Goal: Navigation & Orientation: Find specific page/section

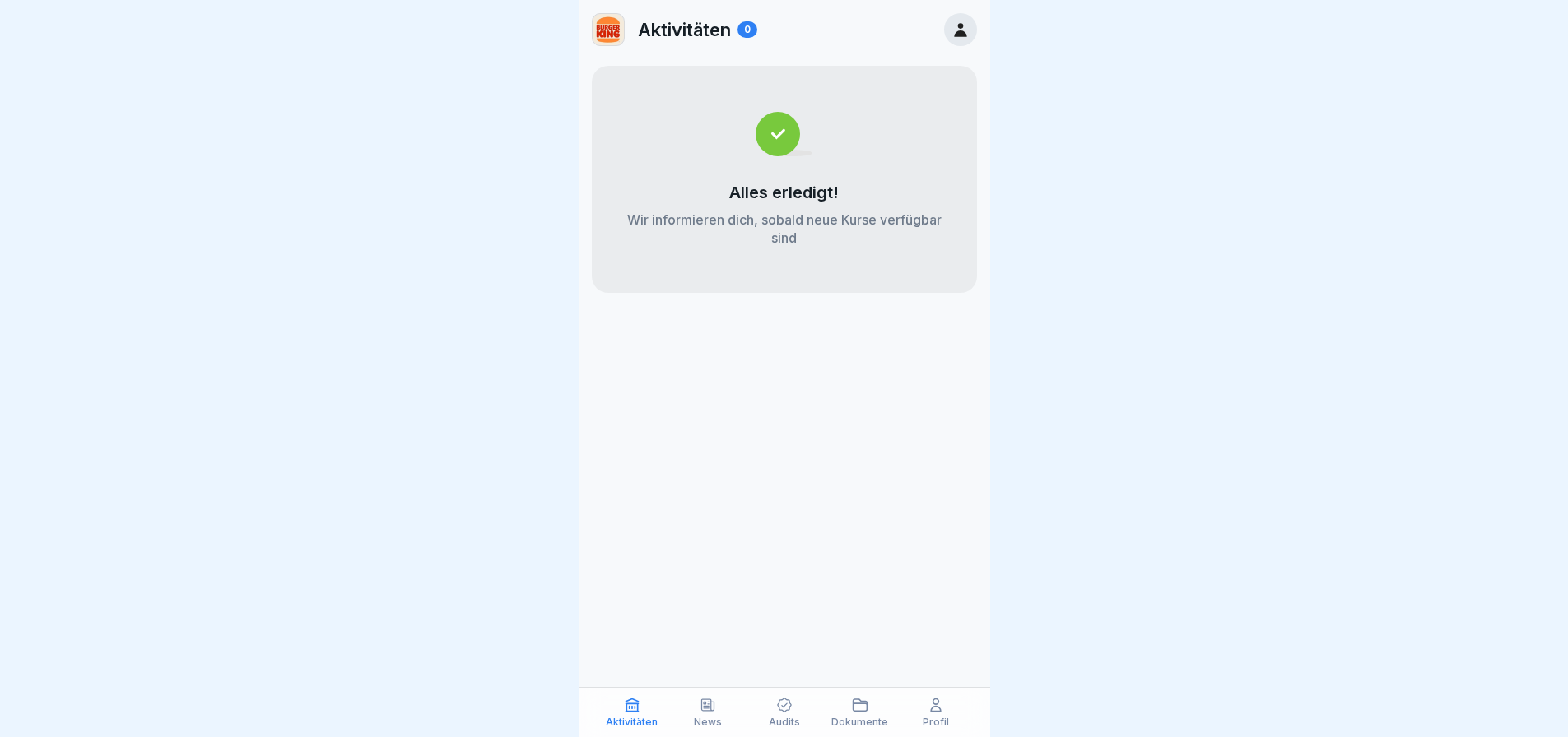
click at [702, 706] on icon at bounding box center [708, 706] width 13 height 12
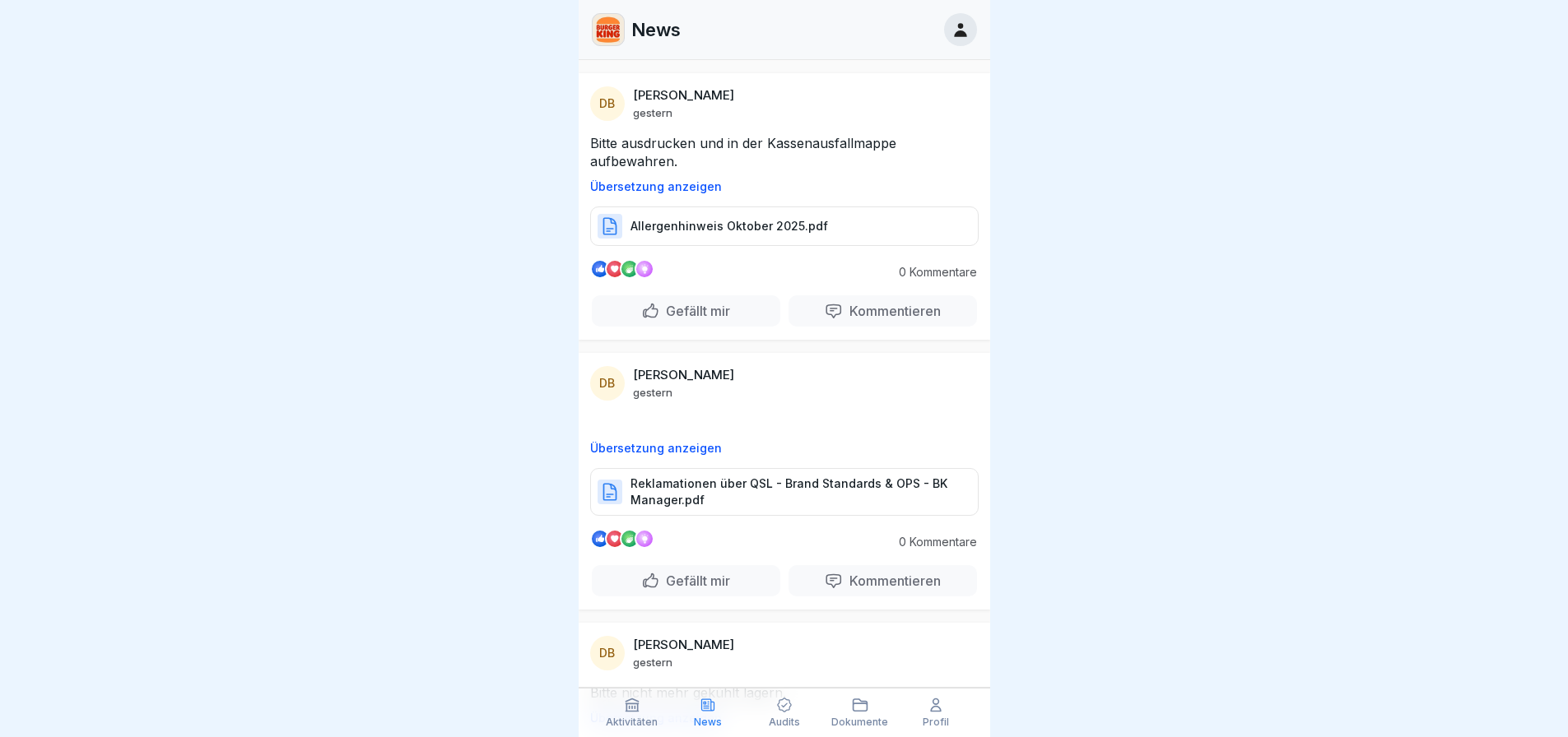
click at [794, 713] on div "Audits" at bounding box center [783, 713] width 67 height 31
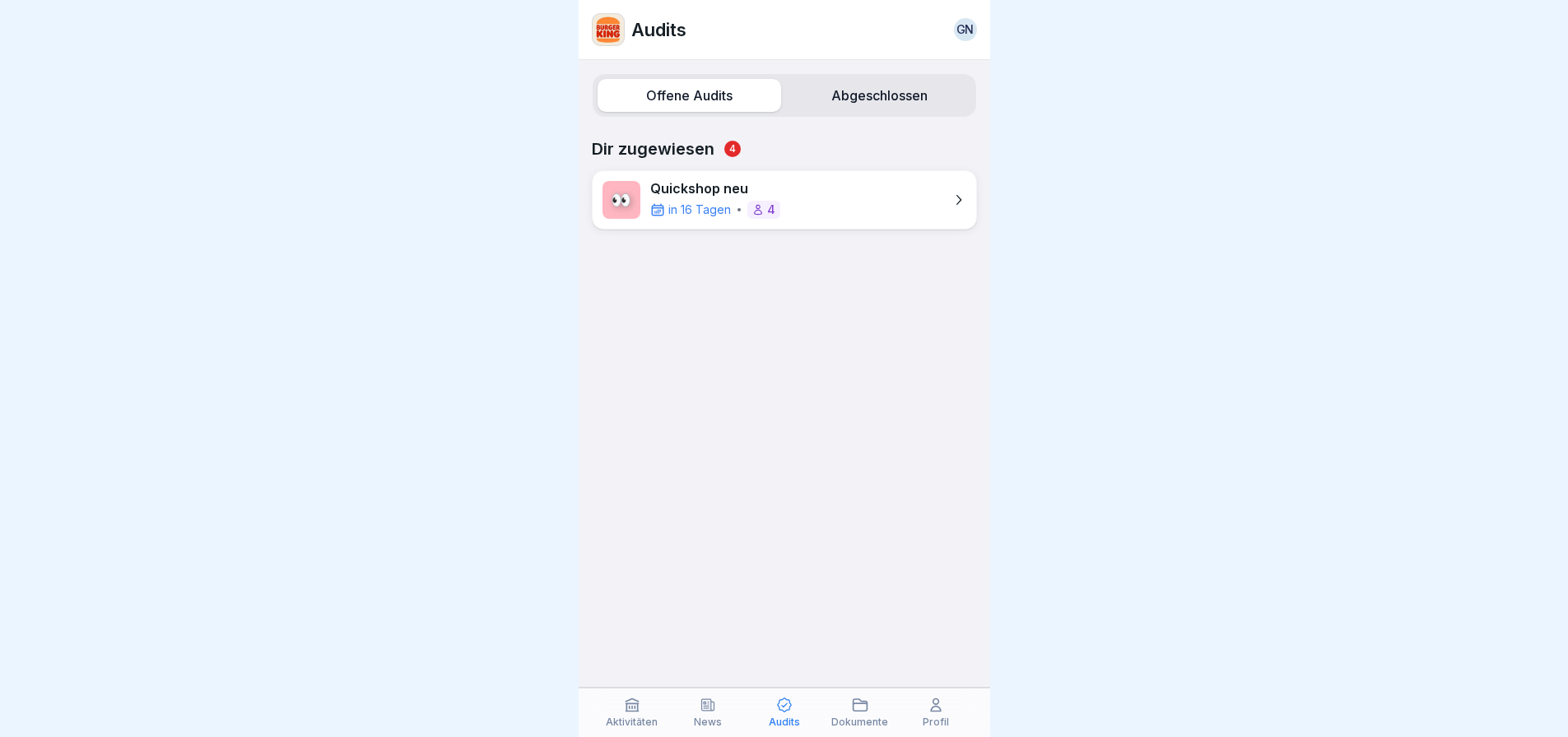
click at [854, 715] on div "Dokumente" at bounding box center [859, 713] width 67 height 31
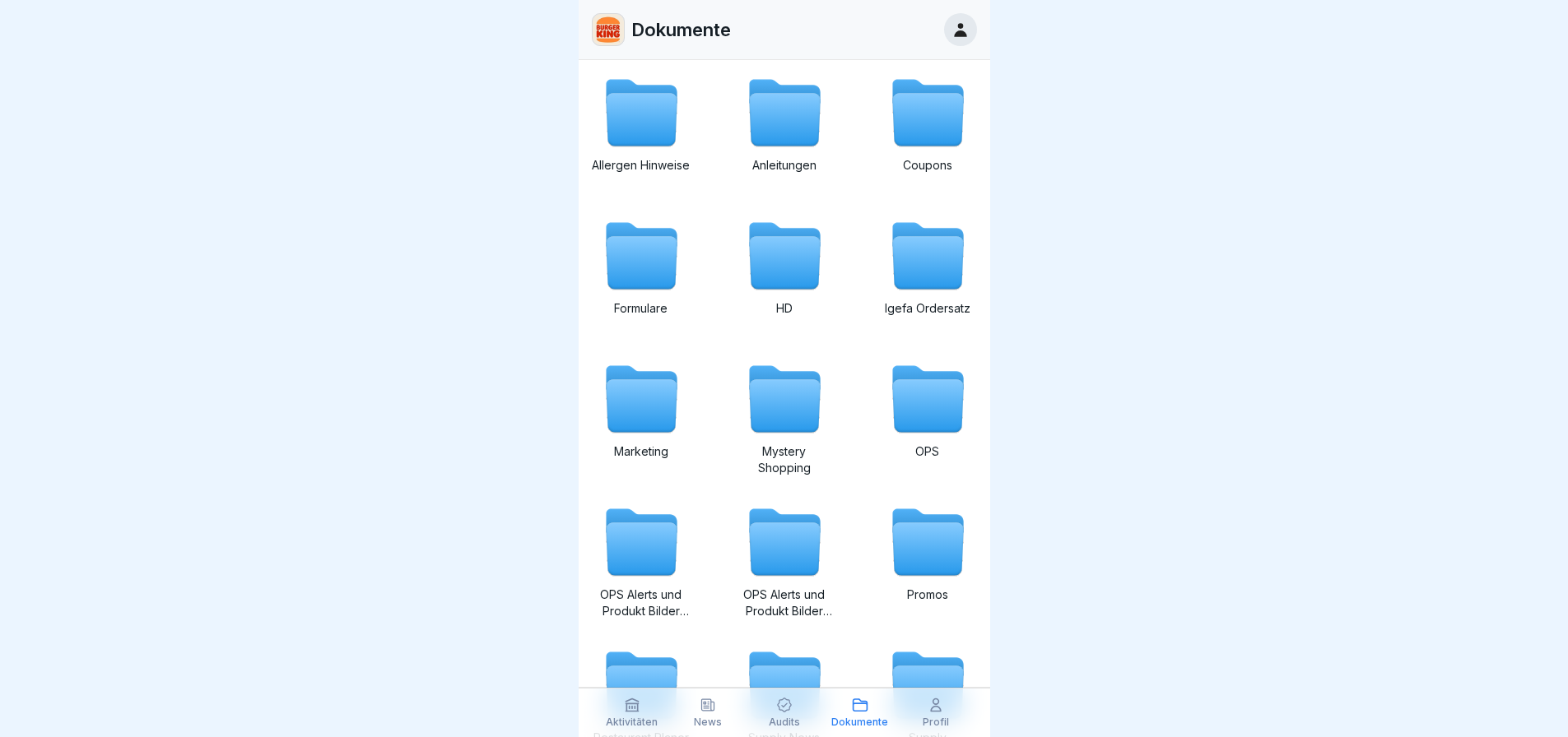
drag, startPoint x: 711, startPoint y: 719, endPoint x: 697, endPoint y: 710, distance: 16.6
click at [711, 719] on p "News" at bounding box center [708, 722] width 28 height 12
